Goal: Find specific page/section: Find specific page/section

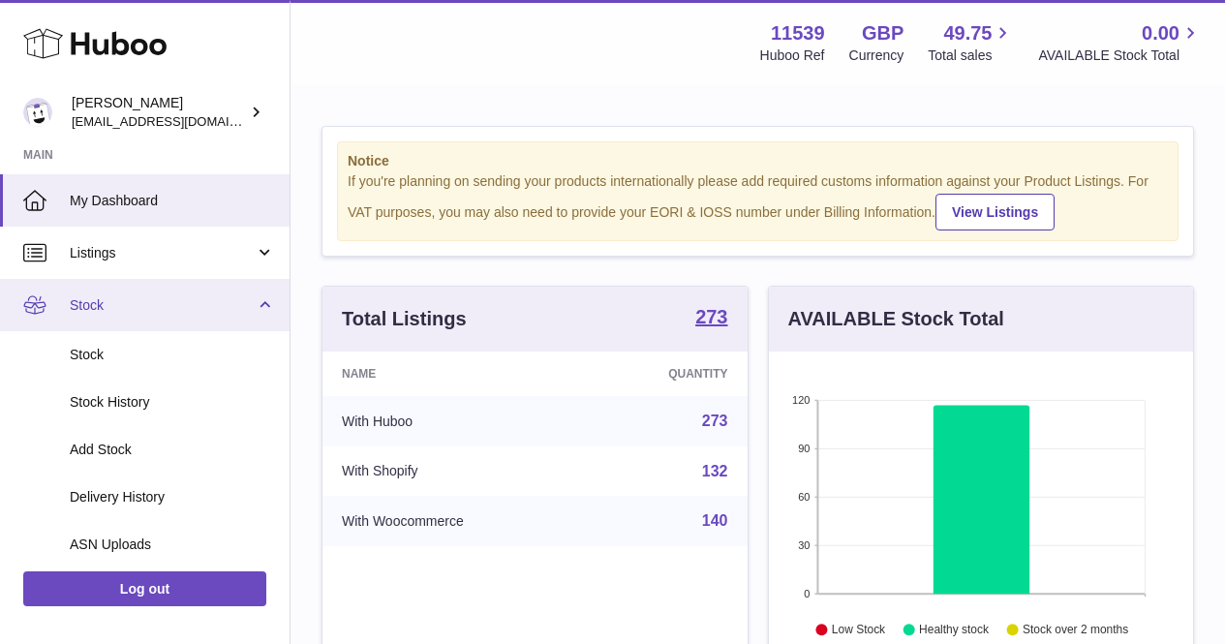
click at [140, 307] on span "Stock" at bounding box center [162, 305] width 185 height 18
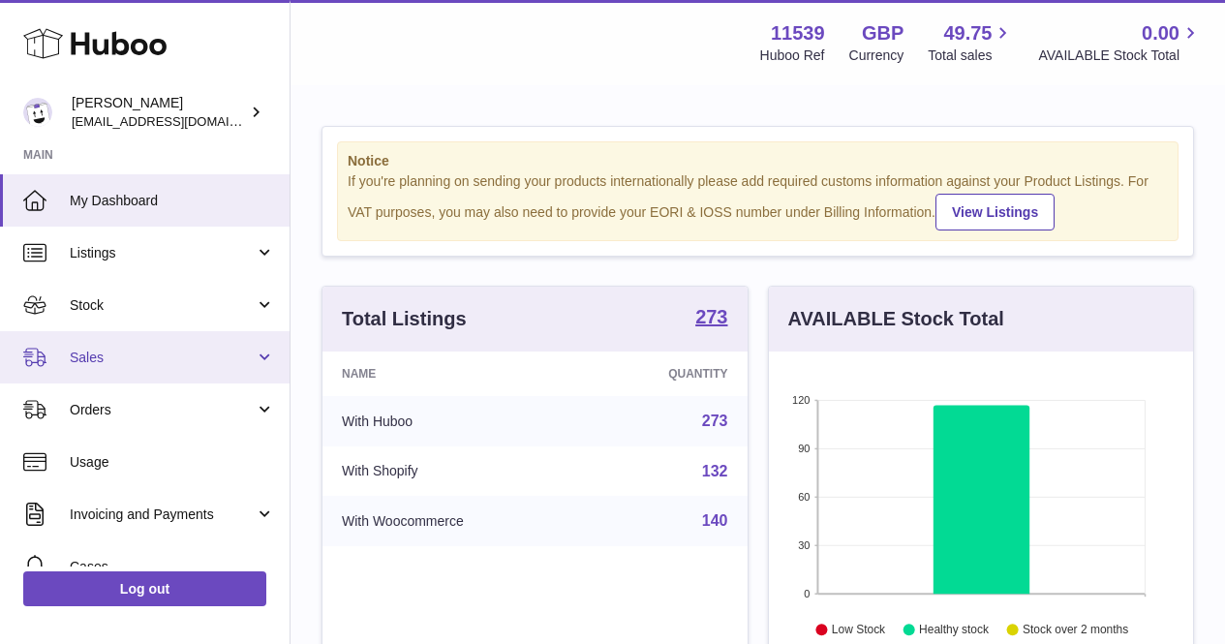
click at [145, 344] on link "Sales" at bounding box center [144, 357] width 289 height 52
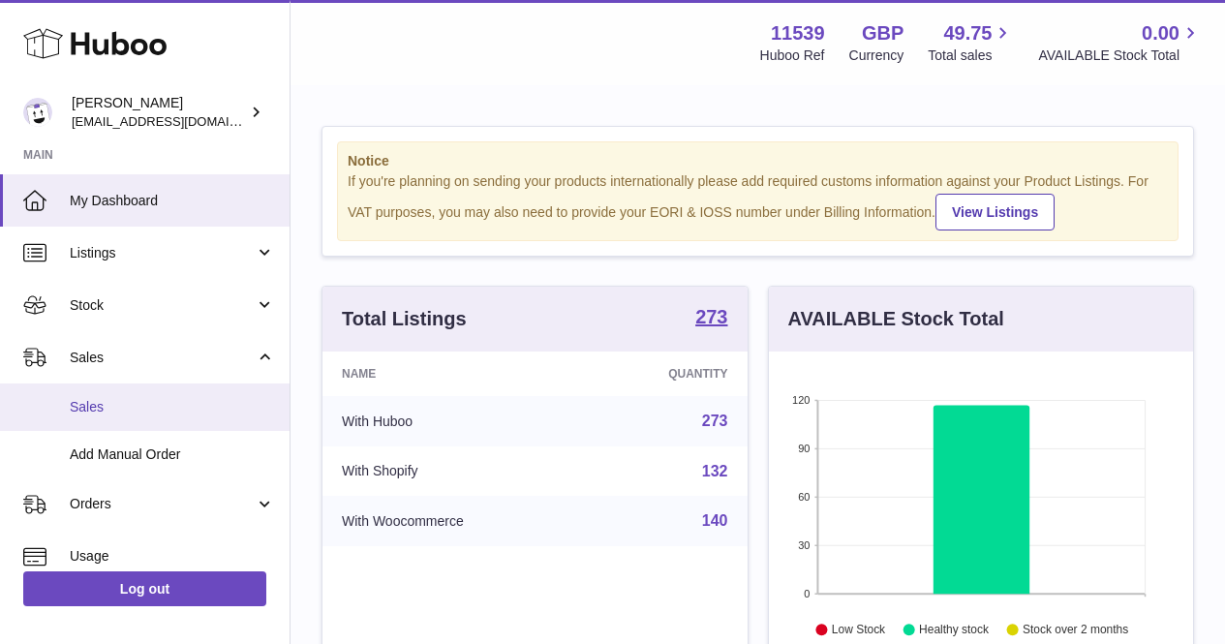
click at [159, 408] on span "Sales" at bounding box center [172, 407] width 205 height 18
click at [122, 403] on span "Sales" at bounding box center [172, 407] width 205 height 18
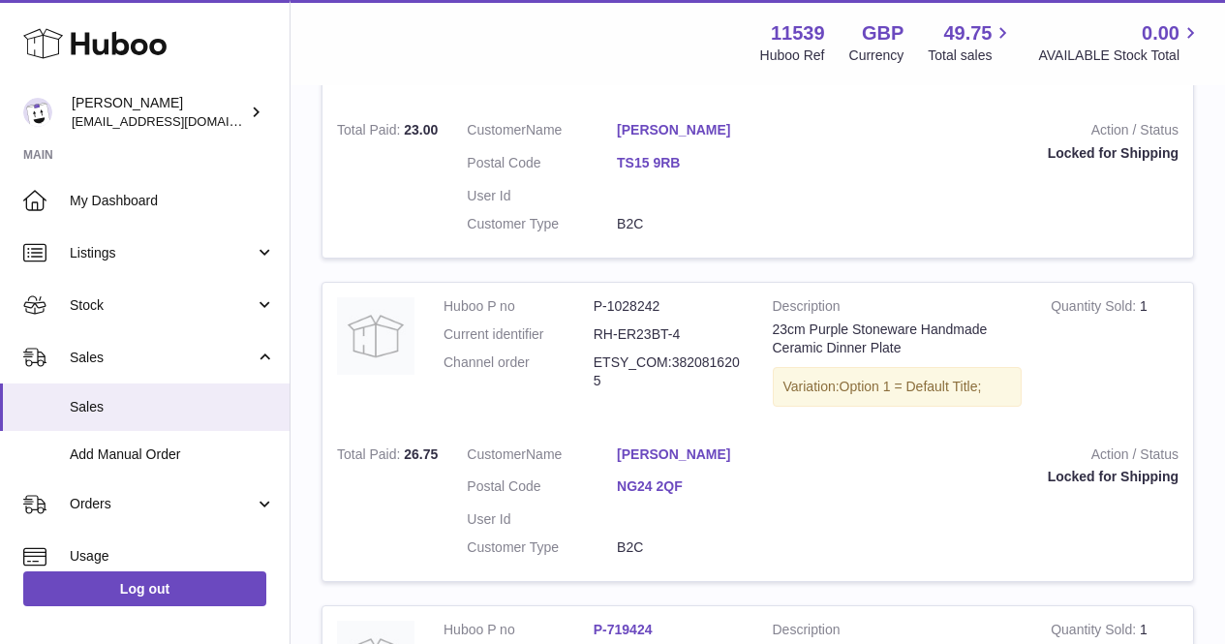
scroll to position [484, 0]
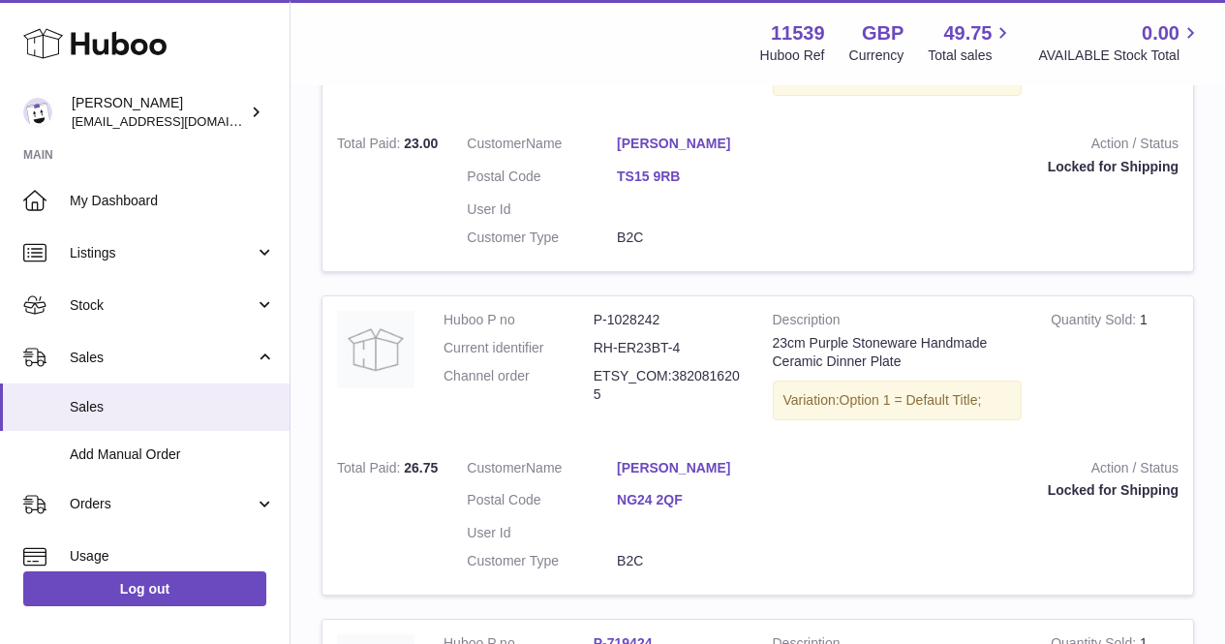
click at [896, 252] on td "Action / Status Locked for Shipping" at bounding box center [986, 195] width 411 height 151
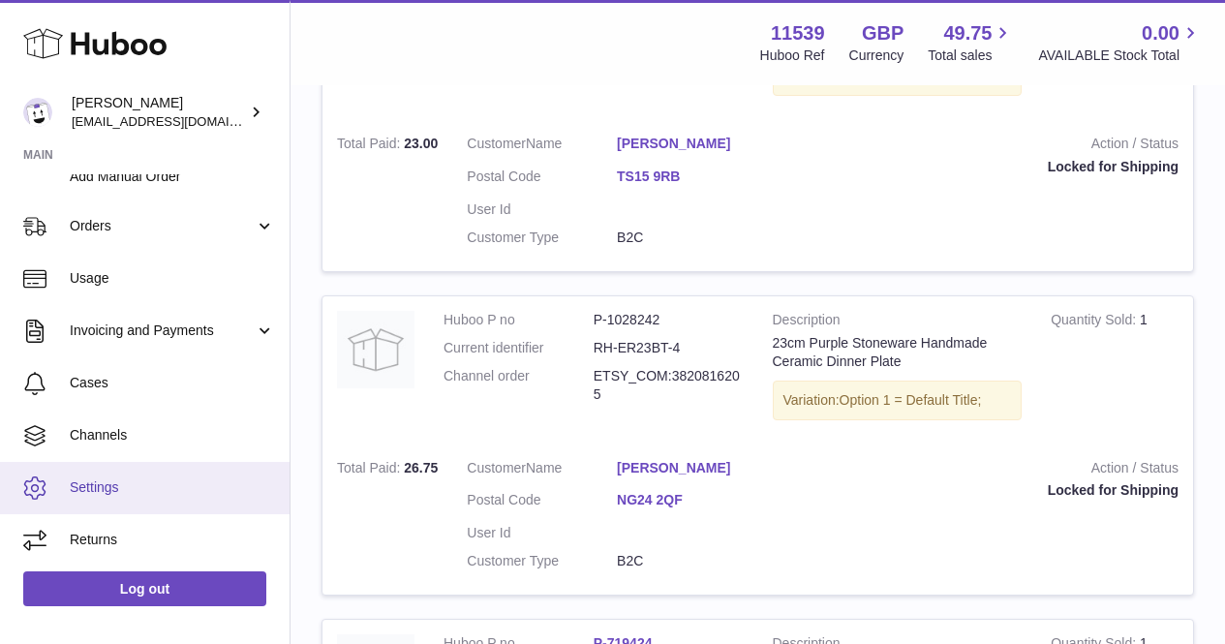
scroll to position [678, 0]
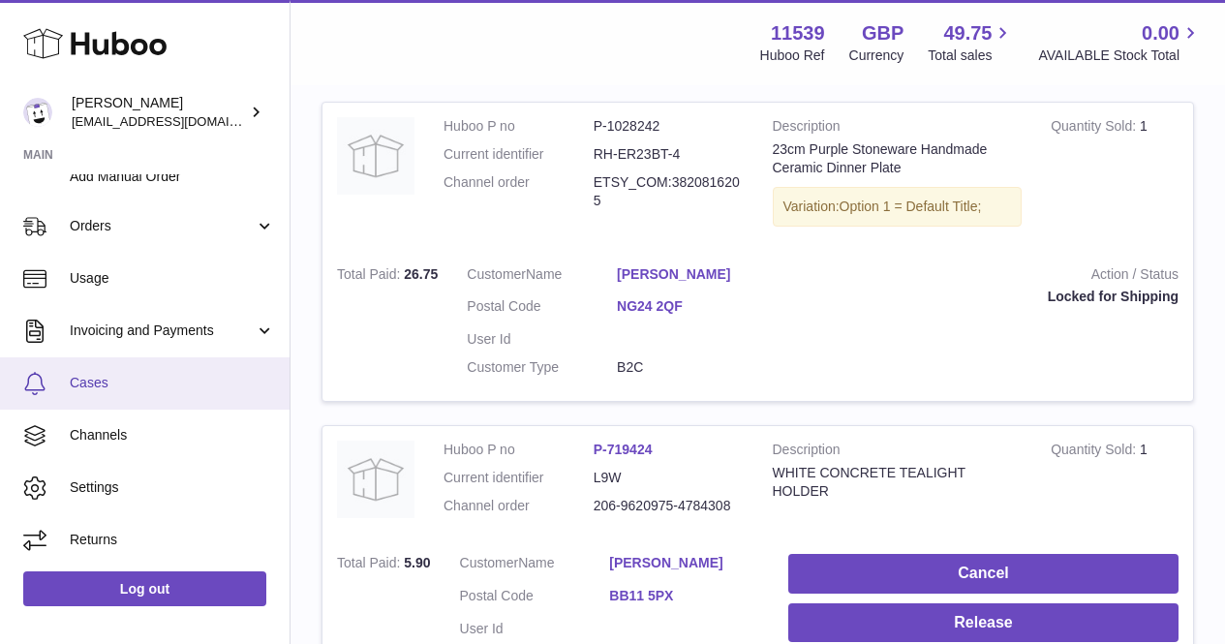
click at [152, 393] on link "Cases" at bounding box center [144, 383] width 289 height 52
